Goal: Navigation & Orientation: Find specific page/section

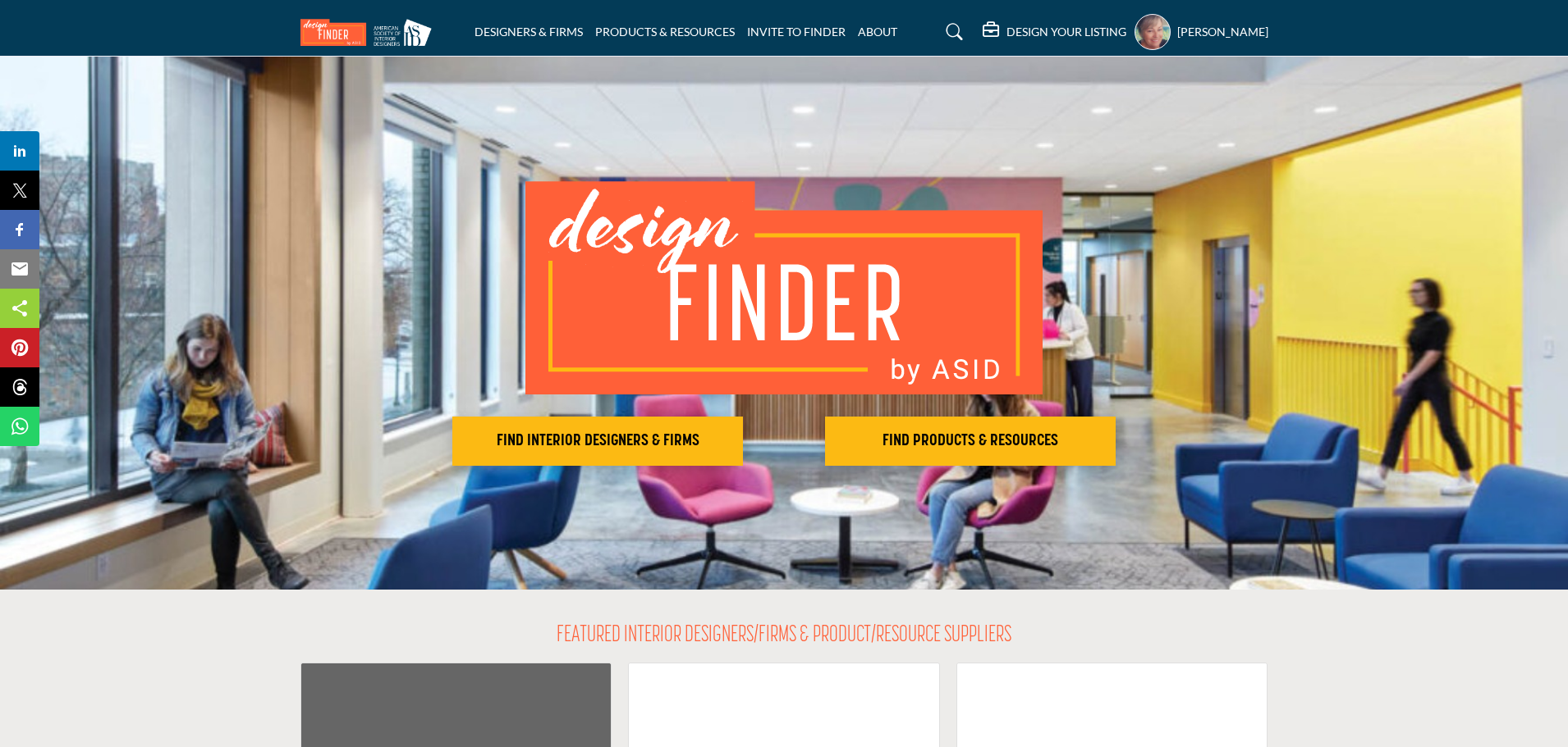
scroll to position [410, 0]
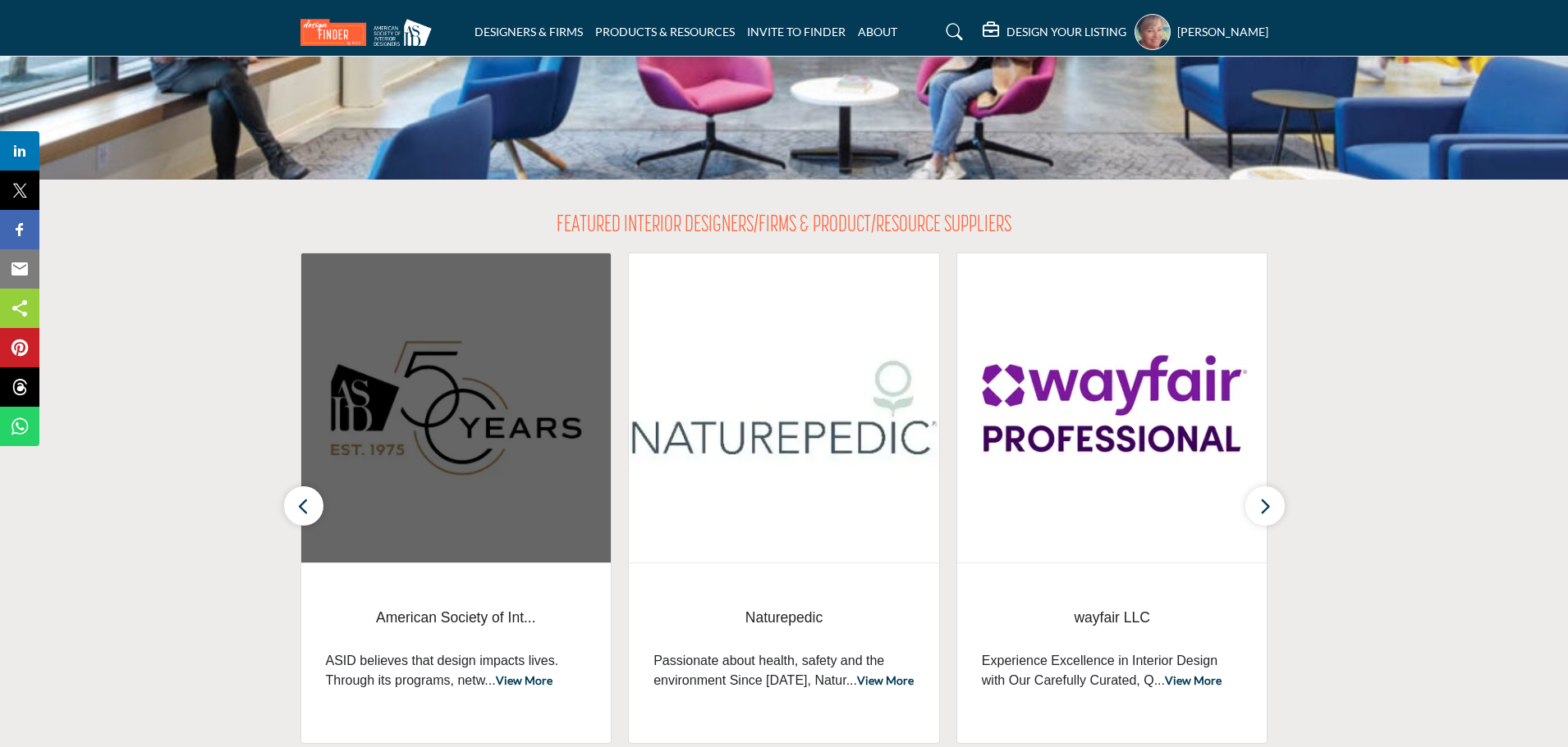
click at [433, 542] on img at bounding box center [456, 407] width 310 height 309
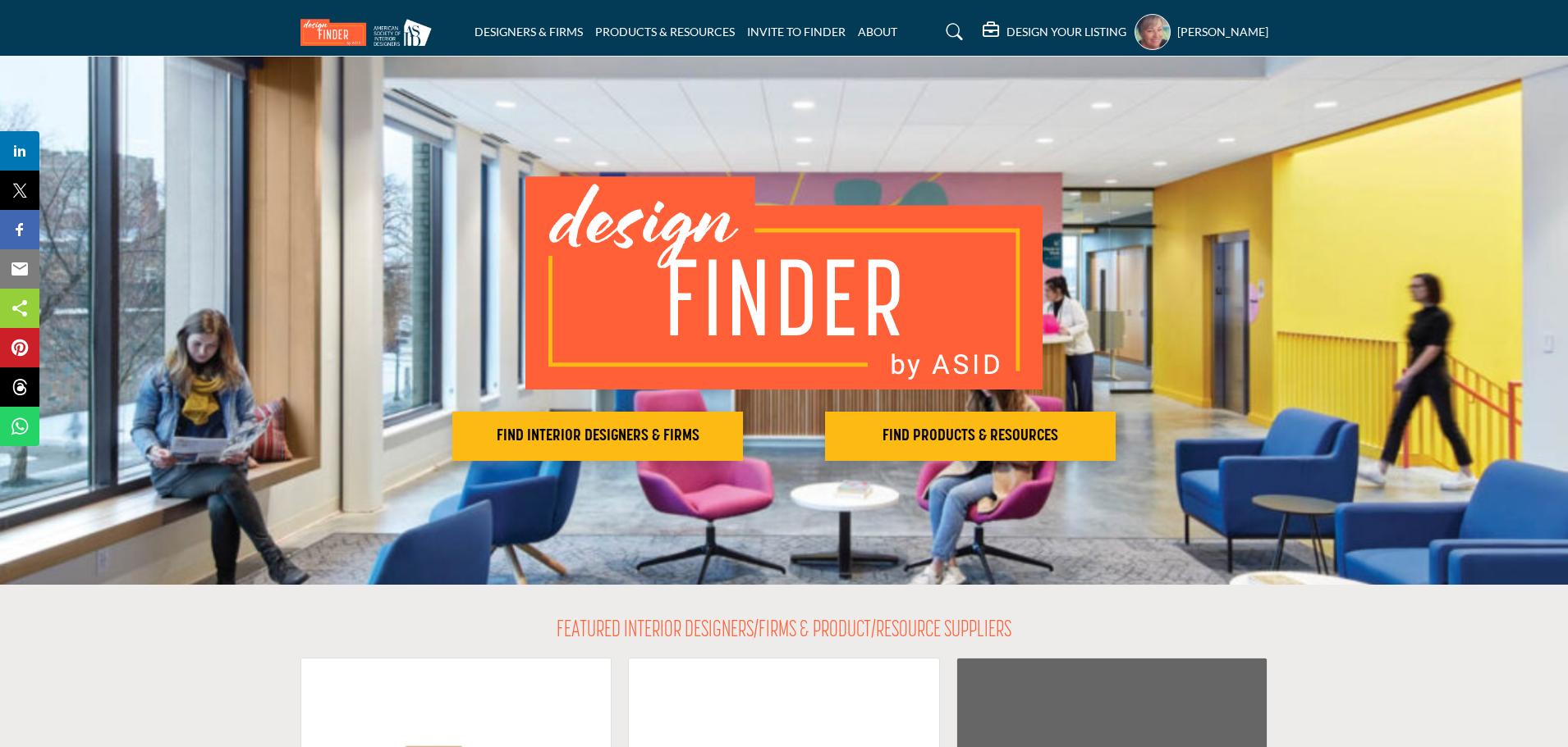
scroll to position [0, 0]
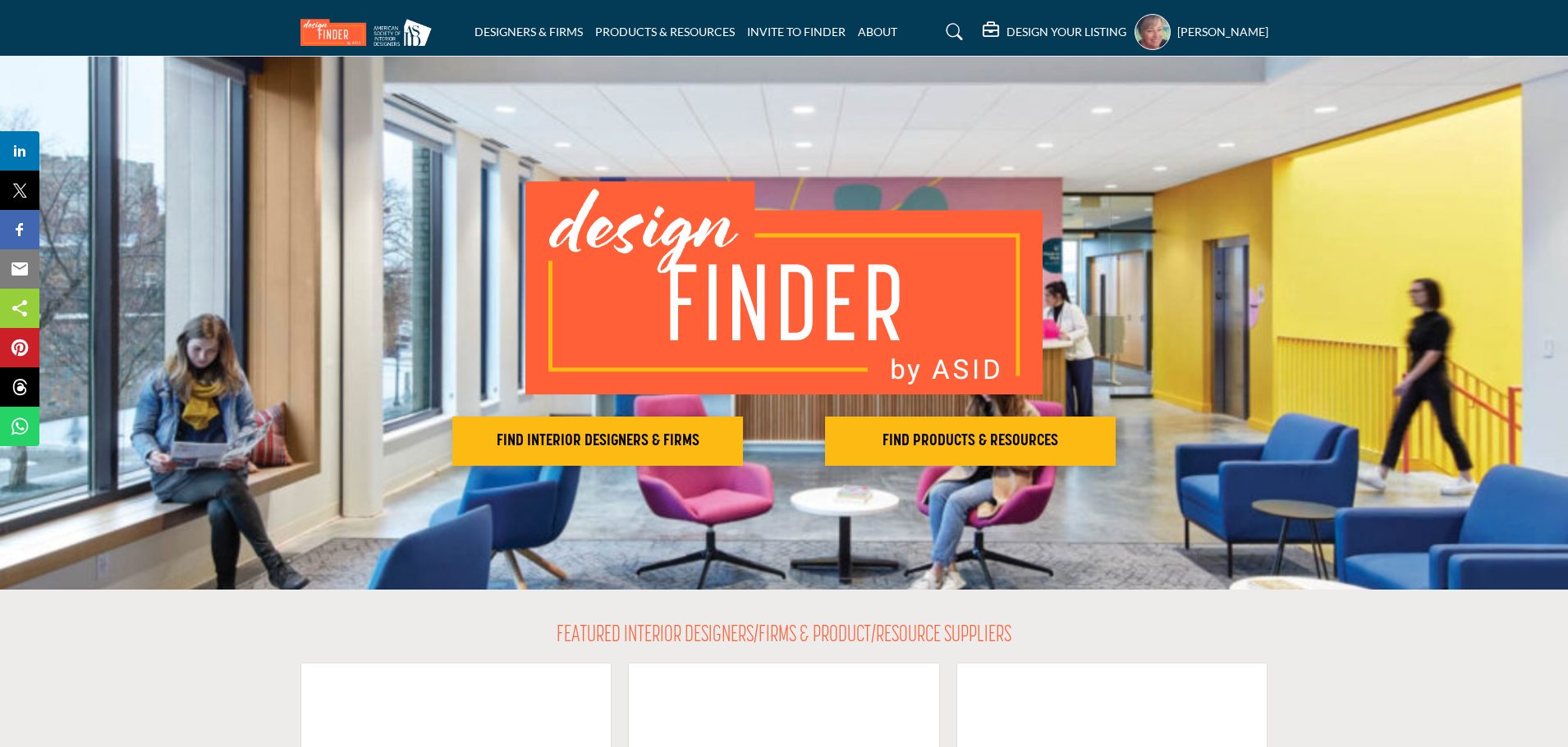
click at [1010, 27] on h5 "DESIGN YOUR LISTING" at bounding box center [1066, 32] width 120 height 15
